Goal: Transaction & Acquisition: Purchase product/service

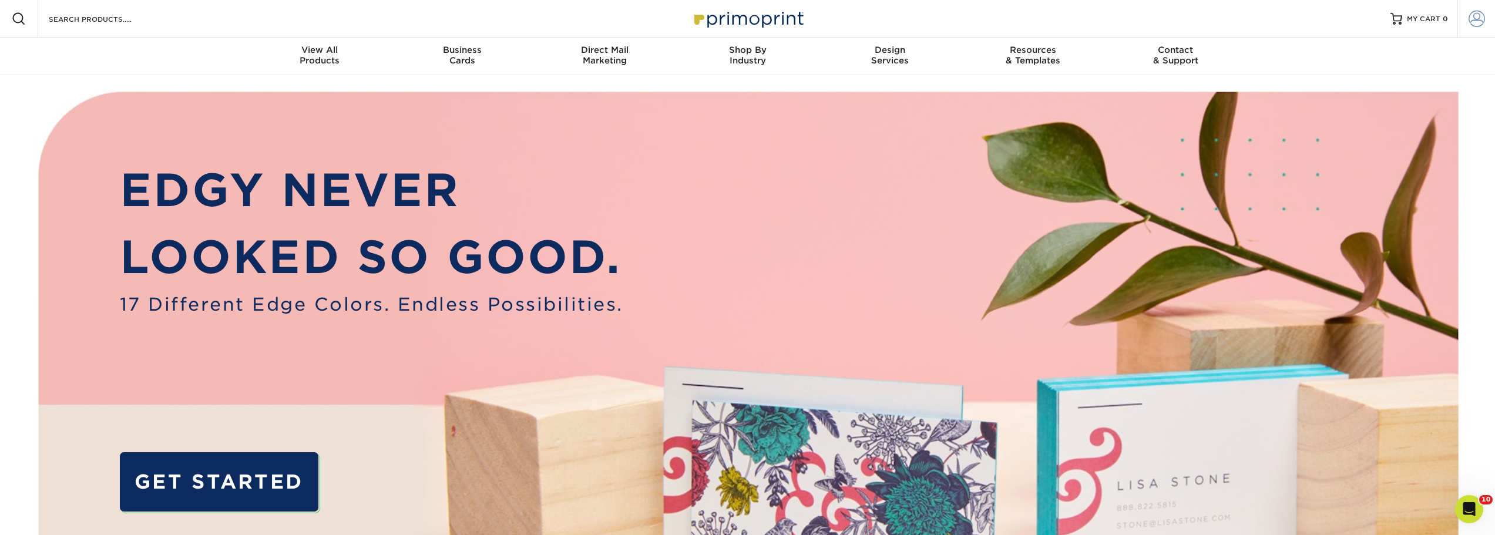
click at [1483, 16] on span at bounding box center [1477, 19] width 16 height 16
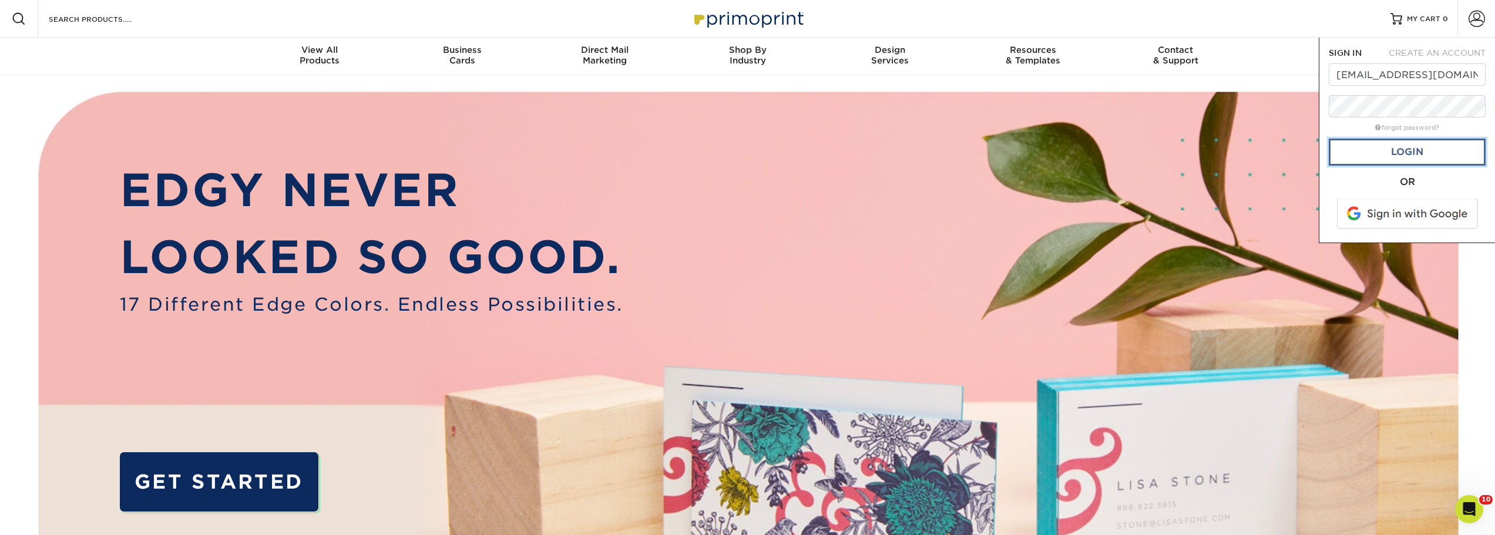
click at [1380, 152] on link "Login" at bounding box center [1407, 152] width 157 height 27
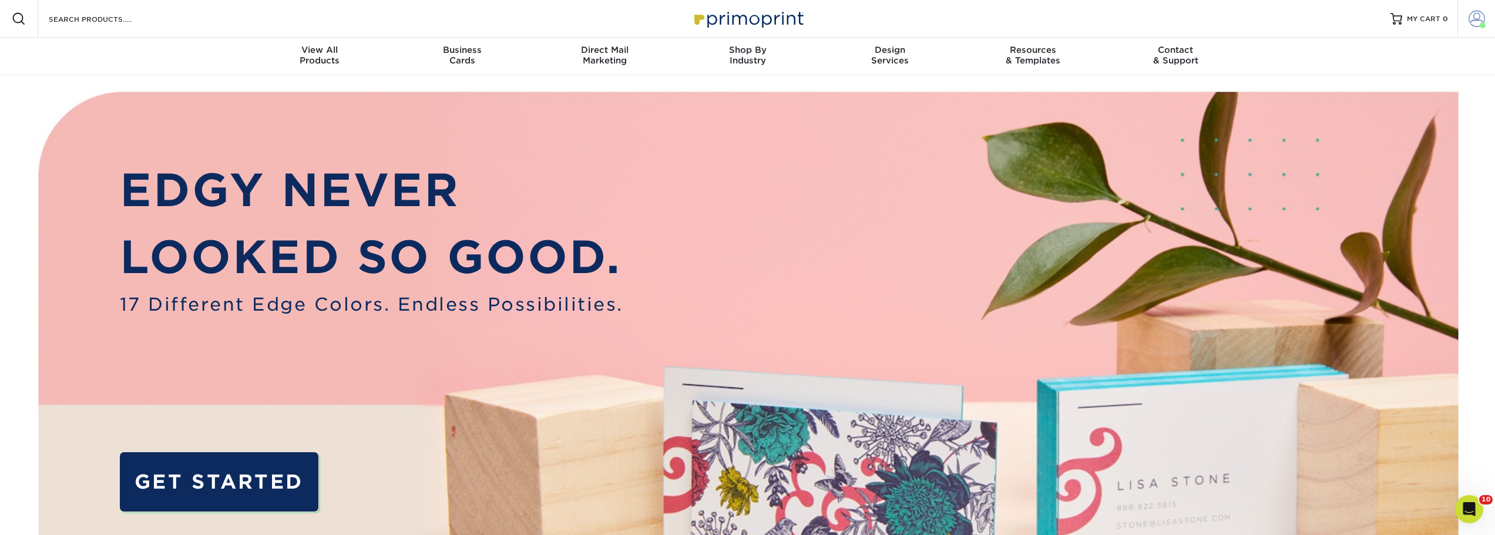
click at [1476, 21] on span at bounding box center [1477, 19] width 16 height 16
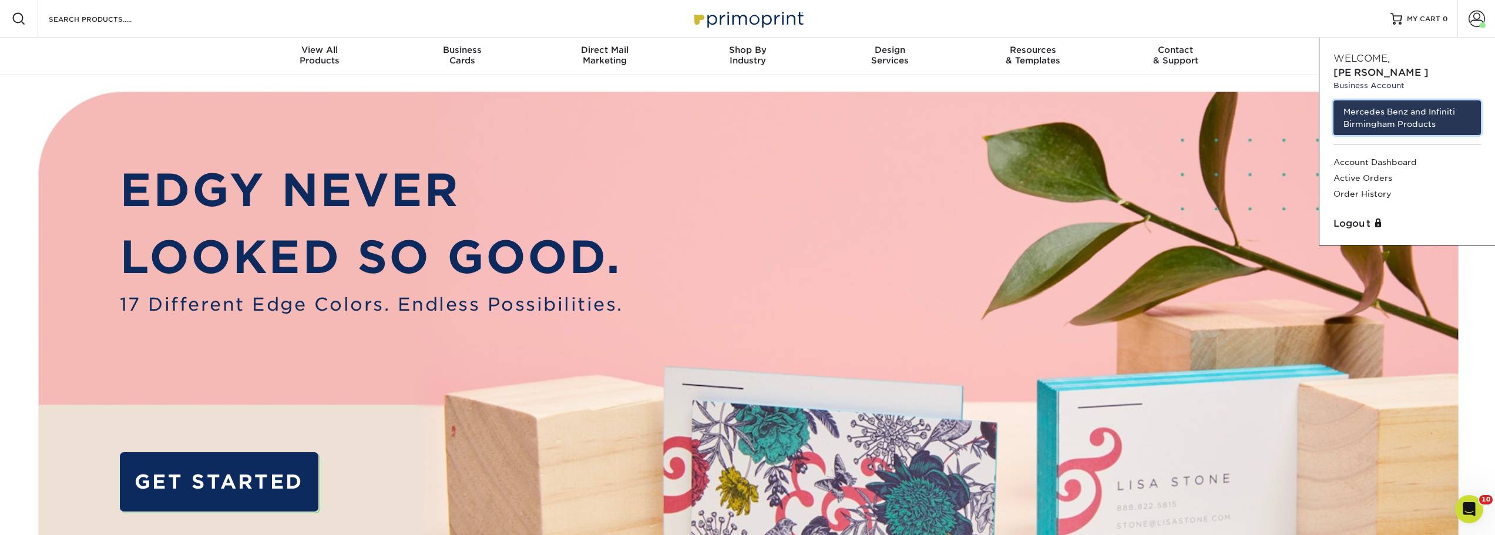
click at [1361, 100] on link "Mercedes Benz and Infiniti Birmingham Products" at bounding box center [1406, 117] width 147 height 35
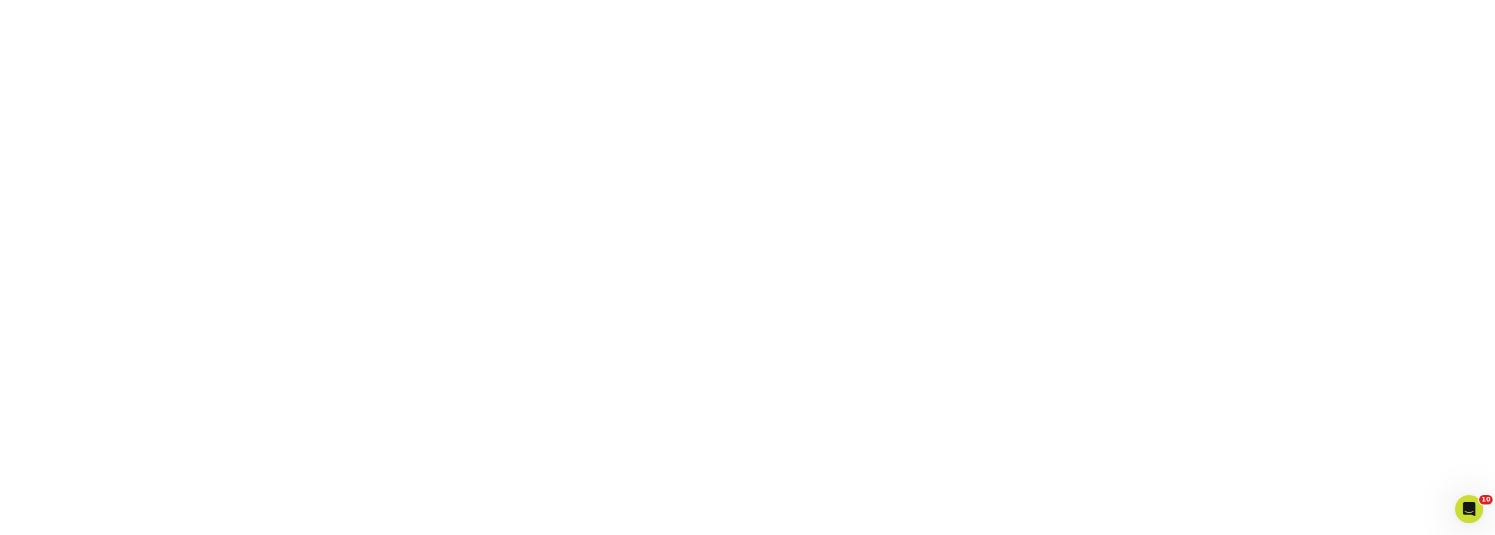
scroll to position [211, 0]
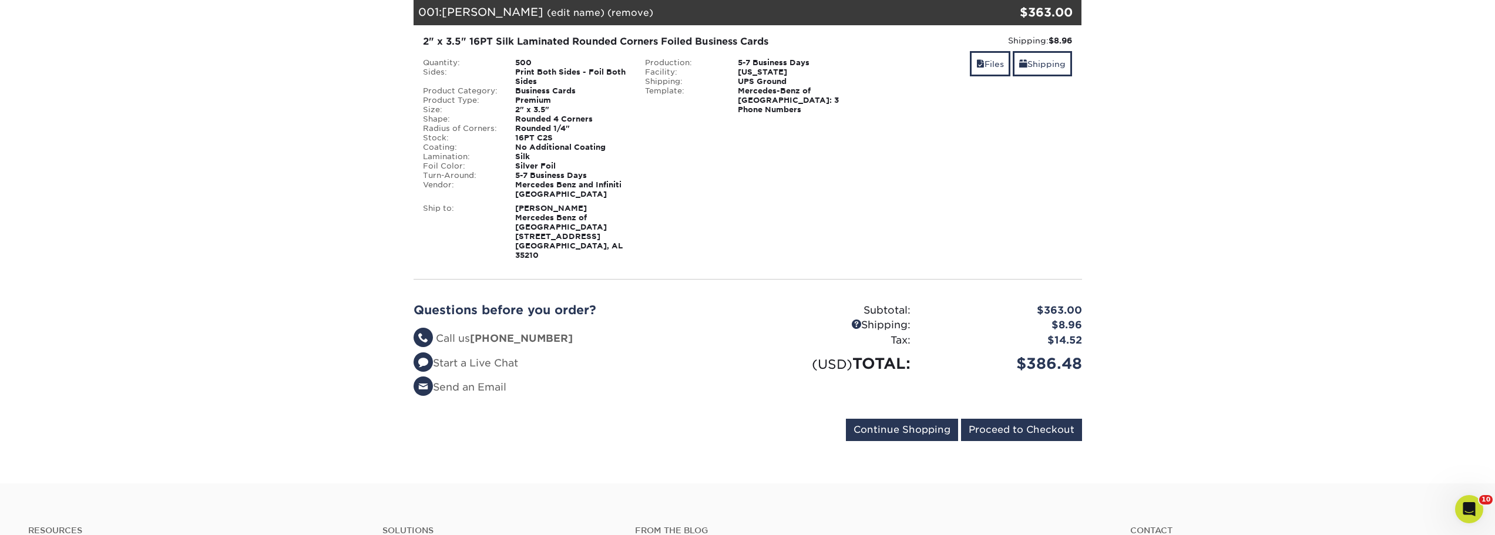
scroll to position [294, 0]
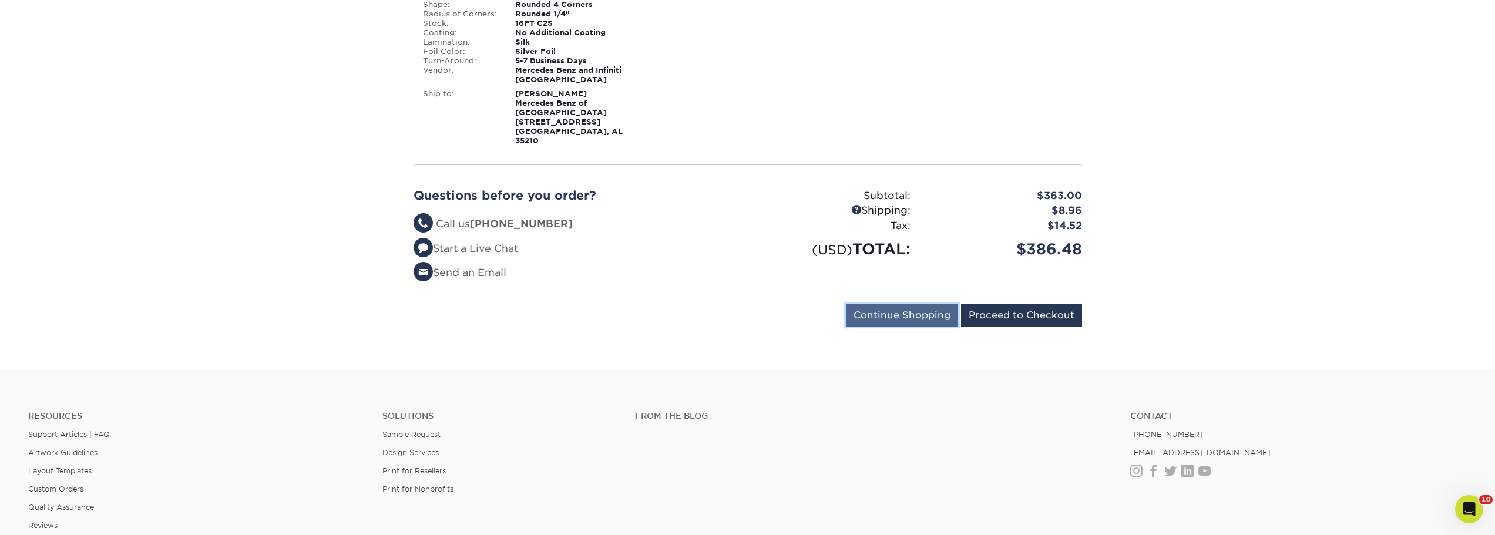
click at [944, 310] on input "Continue Shopping" at bounding box center [902, 315] width 112 height 22
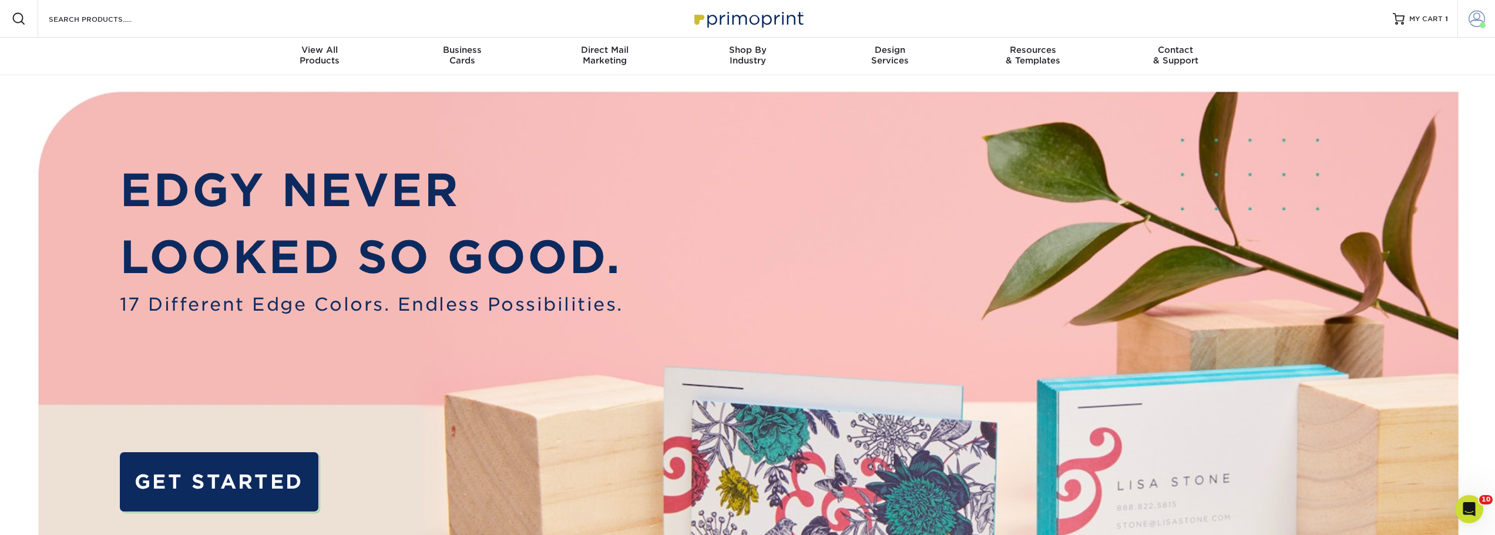
drag, startPoint x: 1484, startPoint y: 24, endPoint x: 1477, endPoint y: 29, distance: 8.8
click at [1484, 24] on span at bounding box center [1483, 25] width 6 height 6
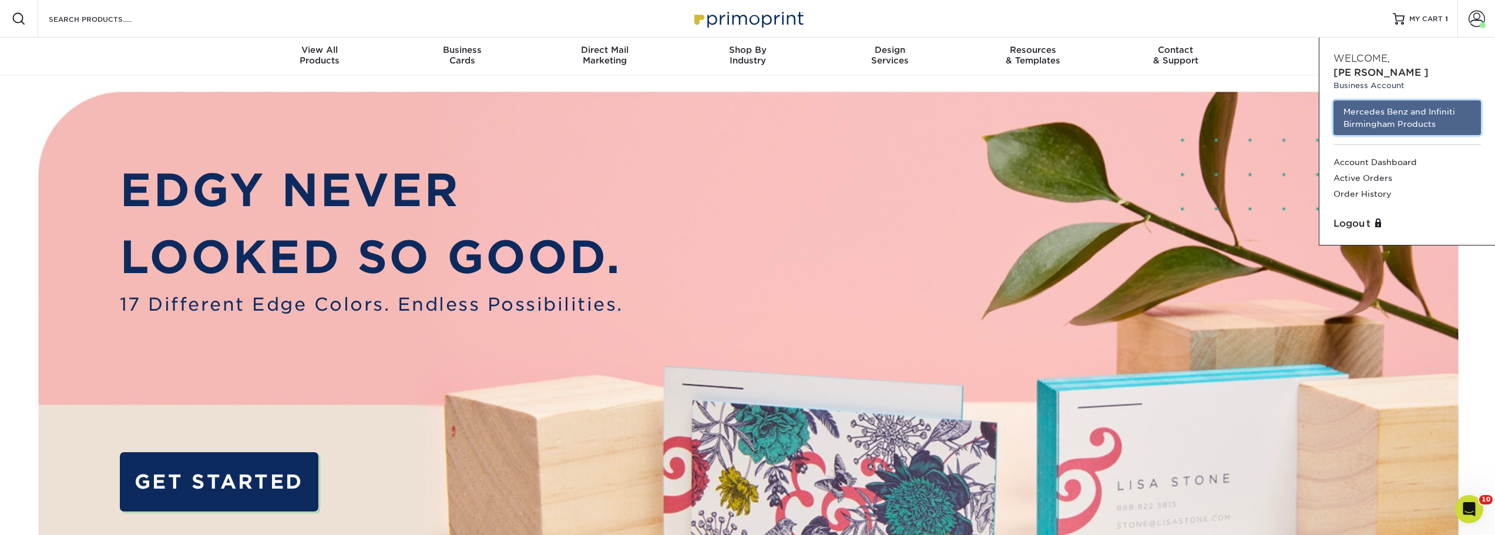
click at [1412, 105] on link "Mercedes Benz and Infiniti Birmingham Products" at bounding box center [1406, 117] width 147 height 35
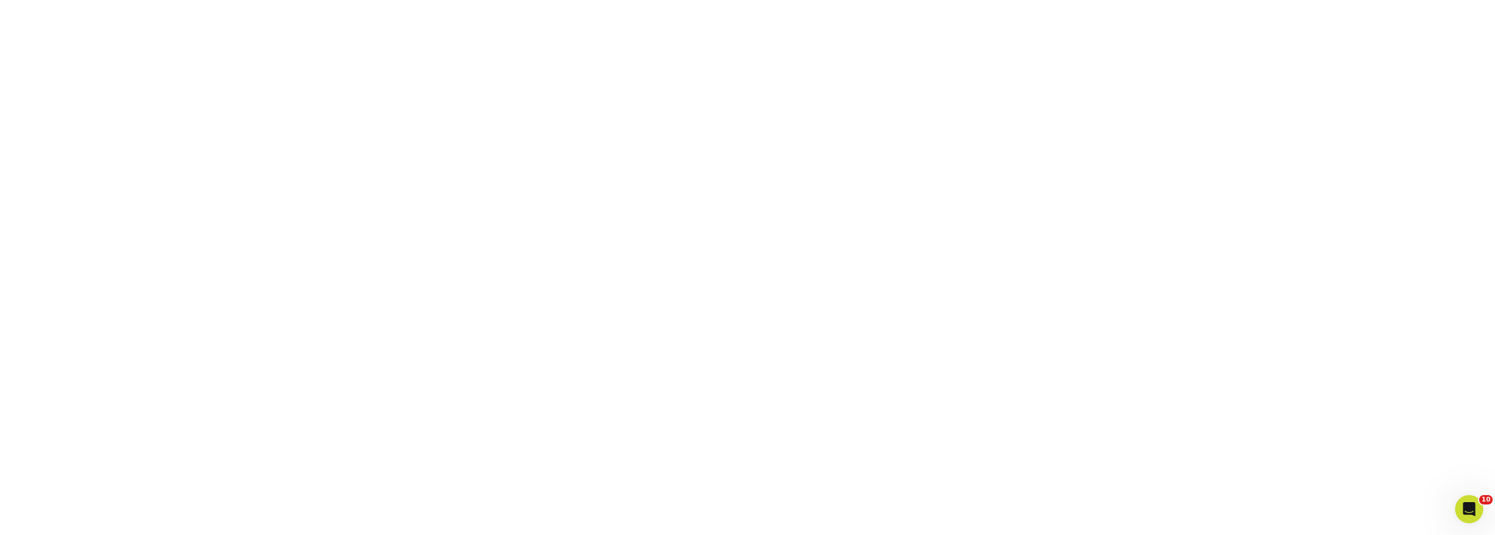
scroll to position [211, 0]
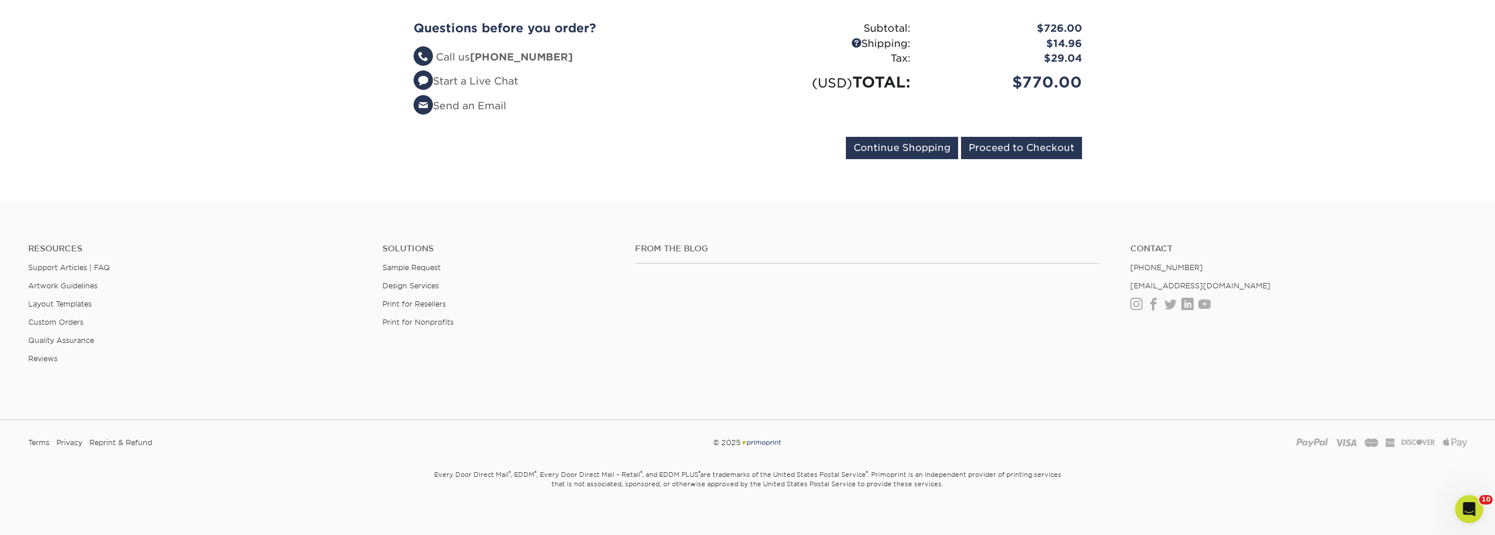
scroll to position [673, 0]
click at [1028, 145] on input "Proceed to Checkout" at bounding box center [1021, 147] width 121 height 22
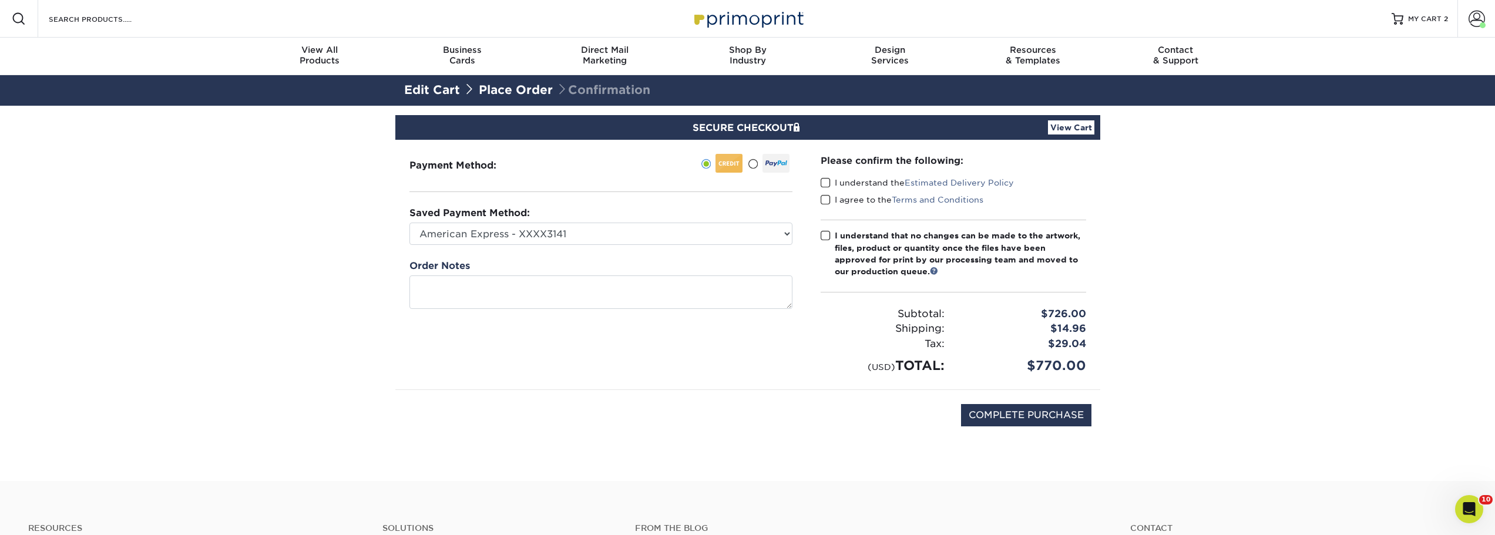
drag, startPoint x: 549, startPoint y: 251, endPoint x: 540, endPoint y: 239, distance: 15.2
click at [547, 250] on div "Payment Method:" at bounding box center [600, 265] width 411 height 250
click at [540, 239] on select "American Express - XXXX3141 MBBHM Marketing - CF - XXXX5332 New Credit Card" at bounding box center [600, 234] width 383 height 22
click at [409, 223] on select "American Express - XXXX3141 MBBHM Marketing - CF - XXXX5332 New Credit Card" at bounding box center [600, 234] width 383 height 22
click at [545, 246] on div "Payment Method:" at bounding box center [600, 265] width 411 height 250
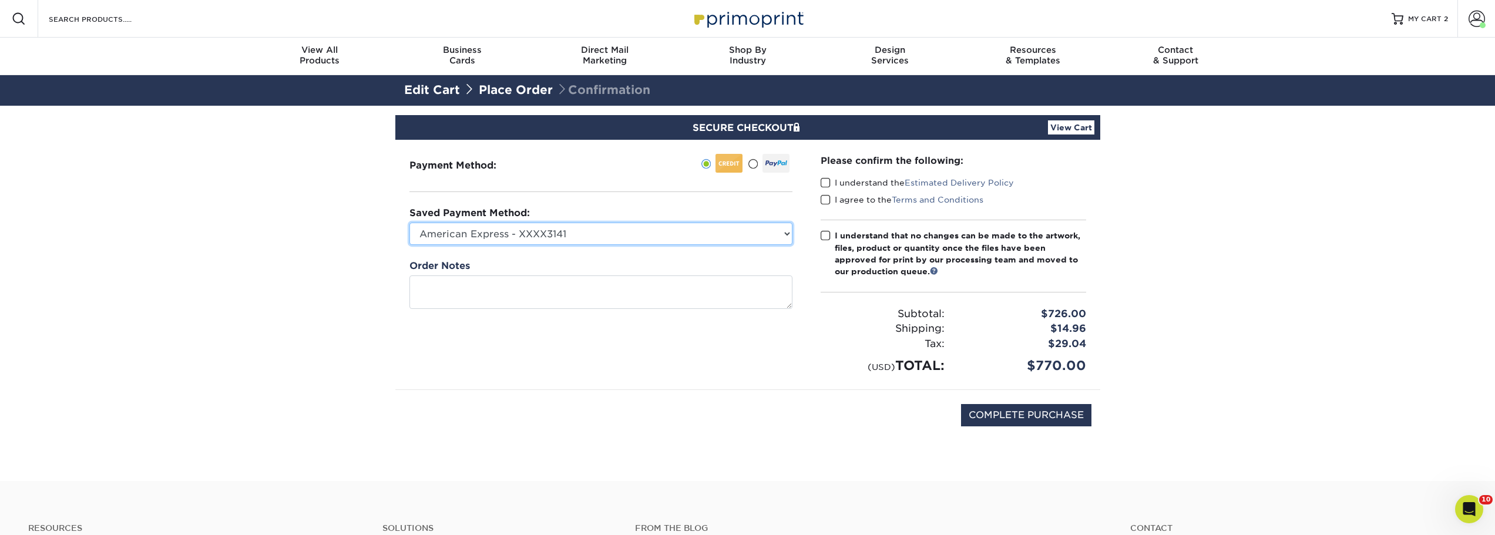
drag, startPoint x: 550, startPoint y: 234, endPoint x: 549, endPoint y: 244, distance: 10.1
click at [550, 236] on select "American Express - XXXX3141 MBBHM Marketing - CF - XXXX5332 New Credit Card" at bounding box center [600, 234] width 383 height 22
select select "70131"
click at [409, 223] on select "American Express - XXXX3141 MBBHM Marketing - CF - XXXX5332 New Credit Card" at bounding box center [600, 234] width 383 height 22
drag, startPoint x: 822, startPoint y: 183, endPoint x: 821, endPoint y: 194, distance: 11.2
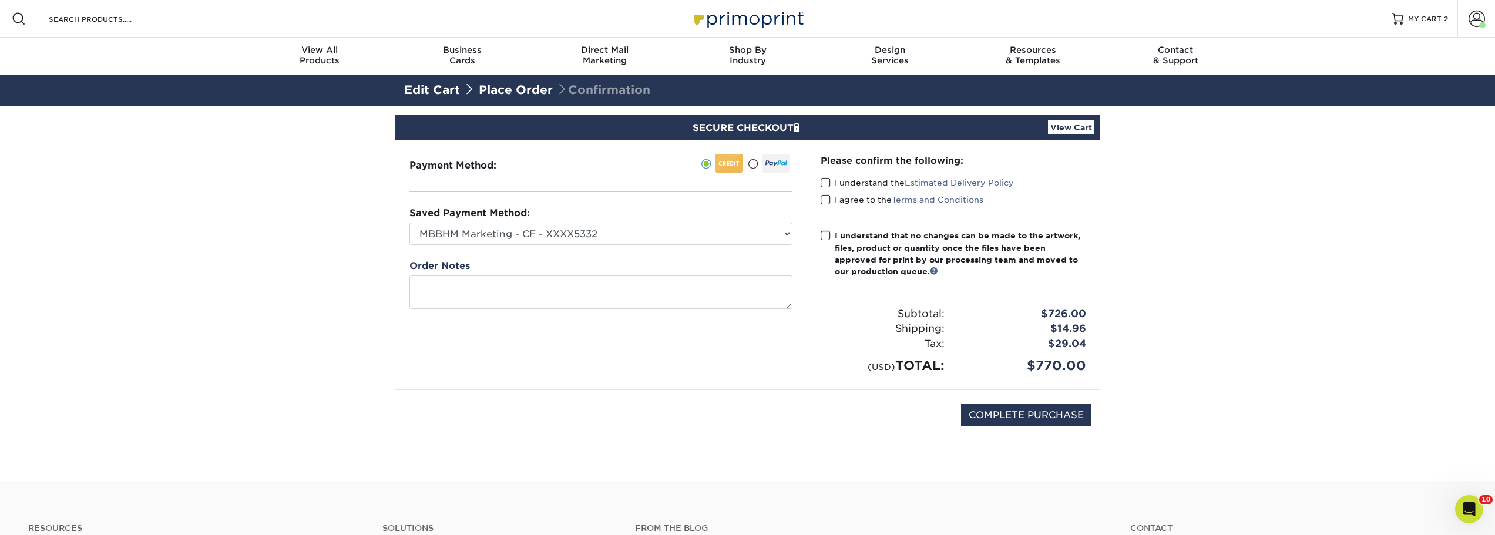
click at [821, 183] on span at bounding box center [826, 182] width 10 height 11
click at [0, 0] on input "I understand the Estimated Delivery Policy" at bounding box center [0, 0] width 0 height 0
click at [822, 198] on span at bounding box center [826, 199] width 10 height 11
click at [0, 0] on input "I agree to the Terms and Conditions" at bounding box center [0, 0] width 0 height 0
click at [827, 238] on span at bounding box center [826, 235] width 10 height 11
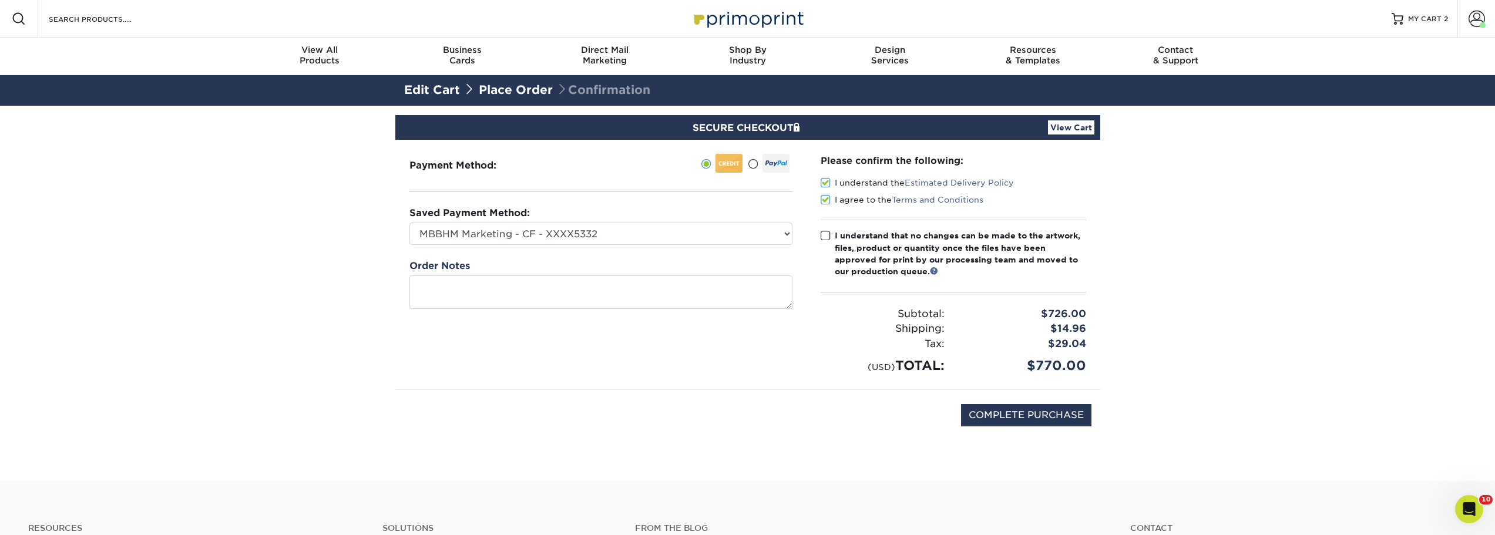
click at [0, 0] on input "I understand that no changes can be made to the artwork, files, product or quan…" at bounding box center [0, 0] width 0 height 0
click at [966, 412] on input "COMPLETE PURCHASE" at bounding box center [1026, 415] width 130 height 22
type input "PROCESSING, PLEASE WAIT..."
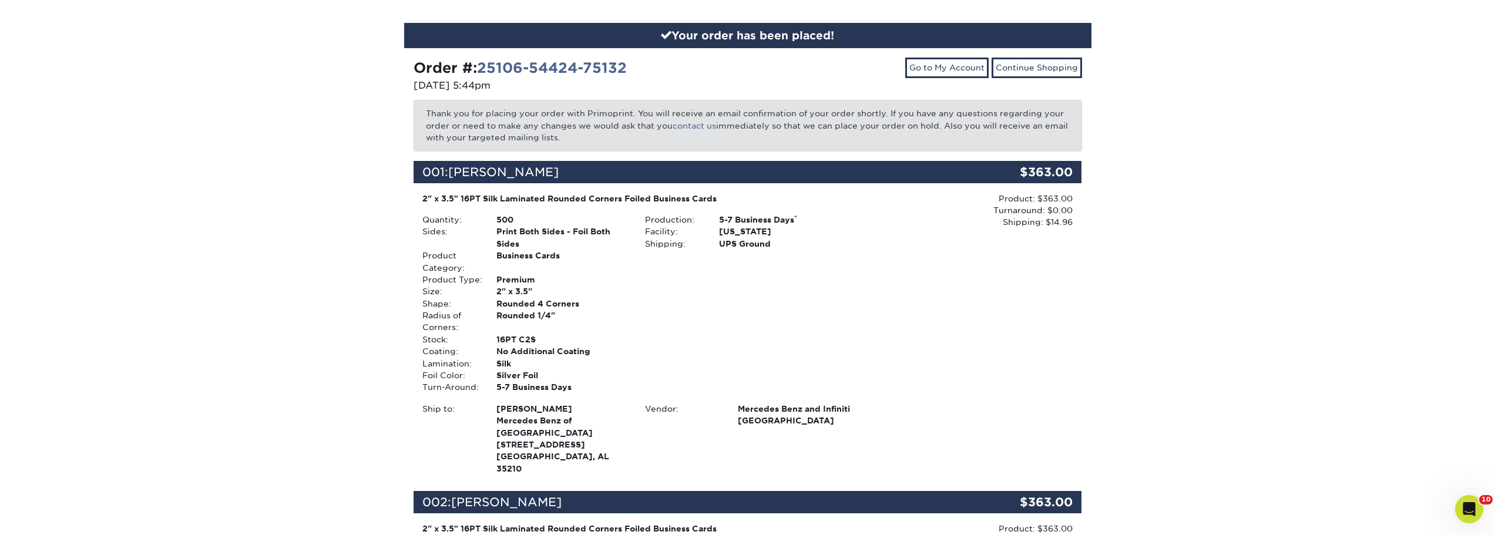
scroll to position [235, 0]
